Goal: Task Accomplishment & Management: Use online tool/utility

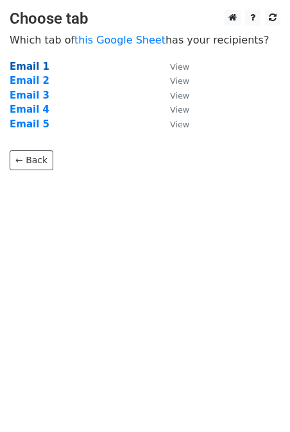
click at [34, 65] on strong "Email 1" at bounding box center [30, 67] width 40 height 12
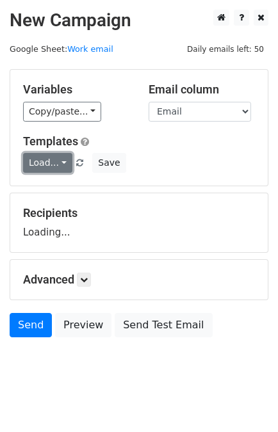
click at [51, 165] on link "Load..." at bounding box center [47, 163] width 49 height 20
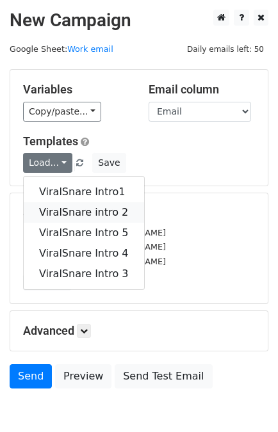
click at [68, 202] on link "ViralSnare intro 2" at bounding box center [84, 212] width 120 height 21
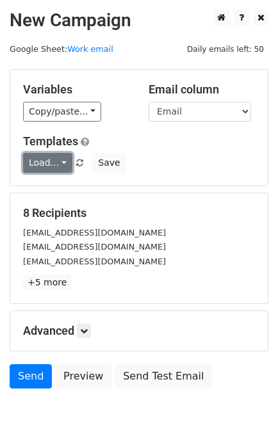
click at [44, 167] on link "Load..." at bounding box center [47, 163] width 49 height 20
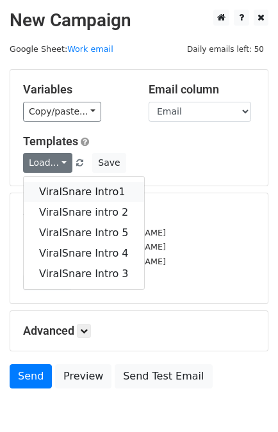
click at [74, 197] on link "ViralSnare Intro1" at bounding box center [84, 192] width 120 height 21
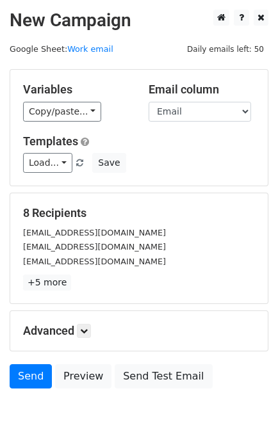
scroll to position [63, 0]
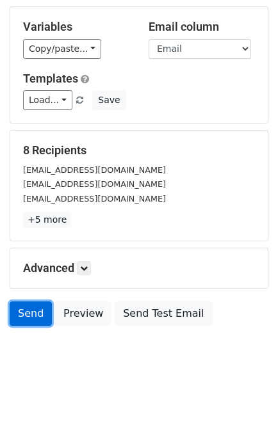
click at [22, 315] on link "Send" at bounding box center [31, 314] width 42 height 24
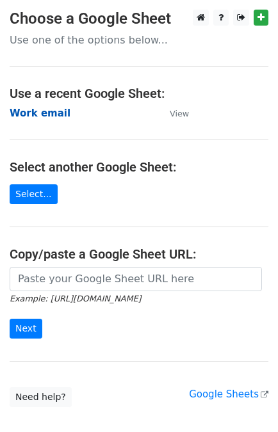
click at [29, 113] on strong "Work email" at bounding box center [40, 114] width 61 height 12
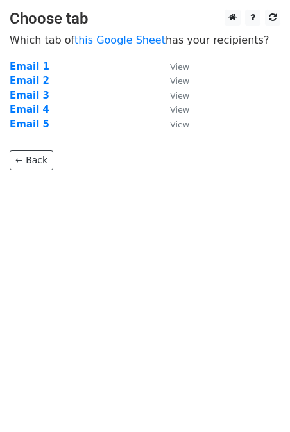
click at [23, 83] on strong "Email 2" at bounding box center [30, 81] width 40 height 12
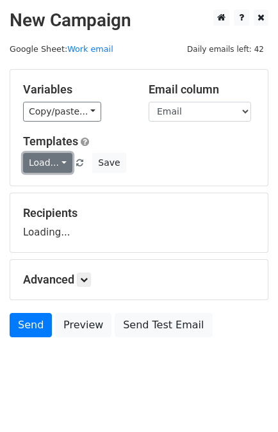
click at [40, 166] on link "Load..." at bounding box center [47, 163] width 49 height 20
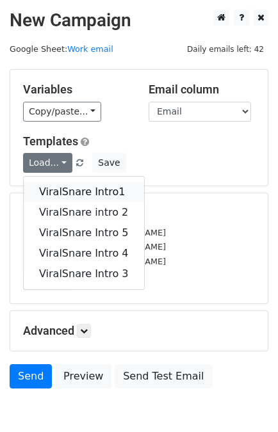
click at [62, 195] on link "ViralSnare Intro1" at bounding box center [84, 192] width 120 height 21
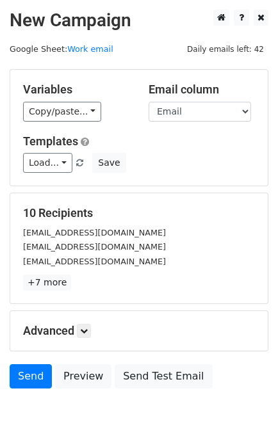
scroll to position [63, 0]
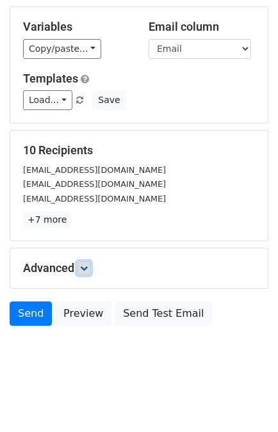
click at [86, 267] on icon at bounding box center [84, 269] width 8 height 8
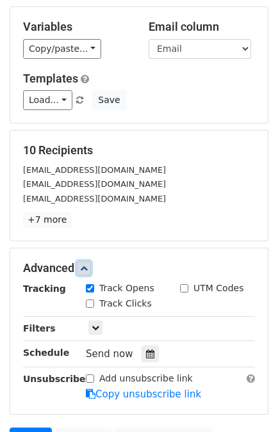
scroll to position [188, 0]
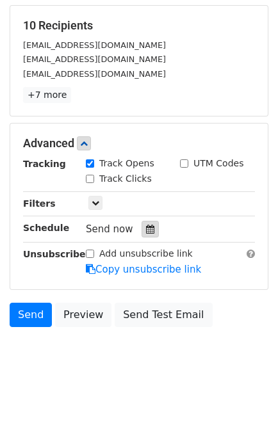
click at [146, 228] on icon at bounding box center [150, 229] width 8 height 9
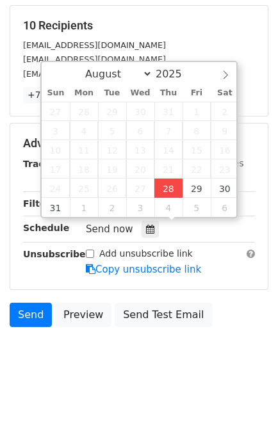
type input "[DATE] 13:56"
type input "01"
type input "56"
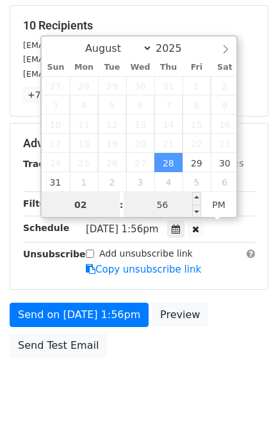
type input "02"
type input "[DATE] 14:56"
click at [167, 204] on input "56" at bounding box center [163, 205] width 78 height 26
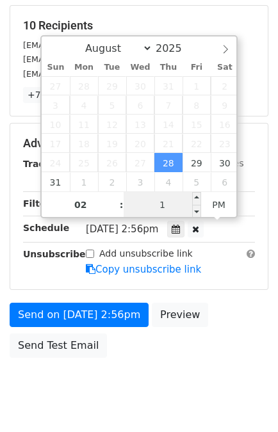
type input "10"
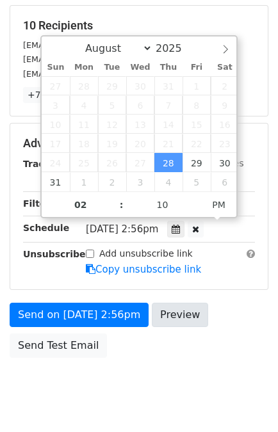
type input "[DATE] 14:10"
click at [185, 336] on div "Send on [DATE] 2:56pm Preview Send Test Email" at bounding box center [139, 334] width 278 height 62
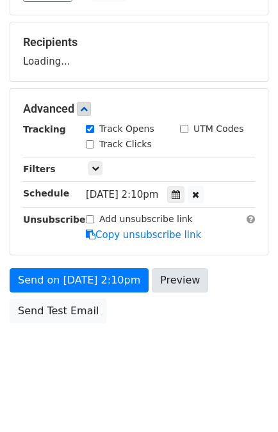
scroll to position [167, 0]
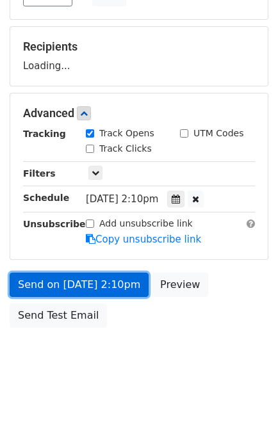
click at [102, 288] on link "Send on [DATE] 2:10pm" at bounding box center [79, 285] width 139 height 24
